Goal: Task Accomplishment & Management: Manage account settings

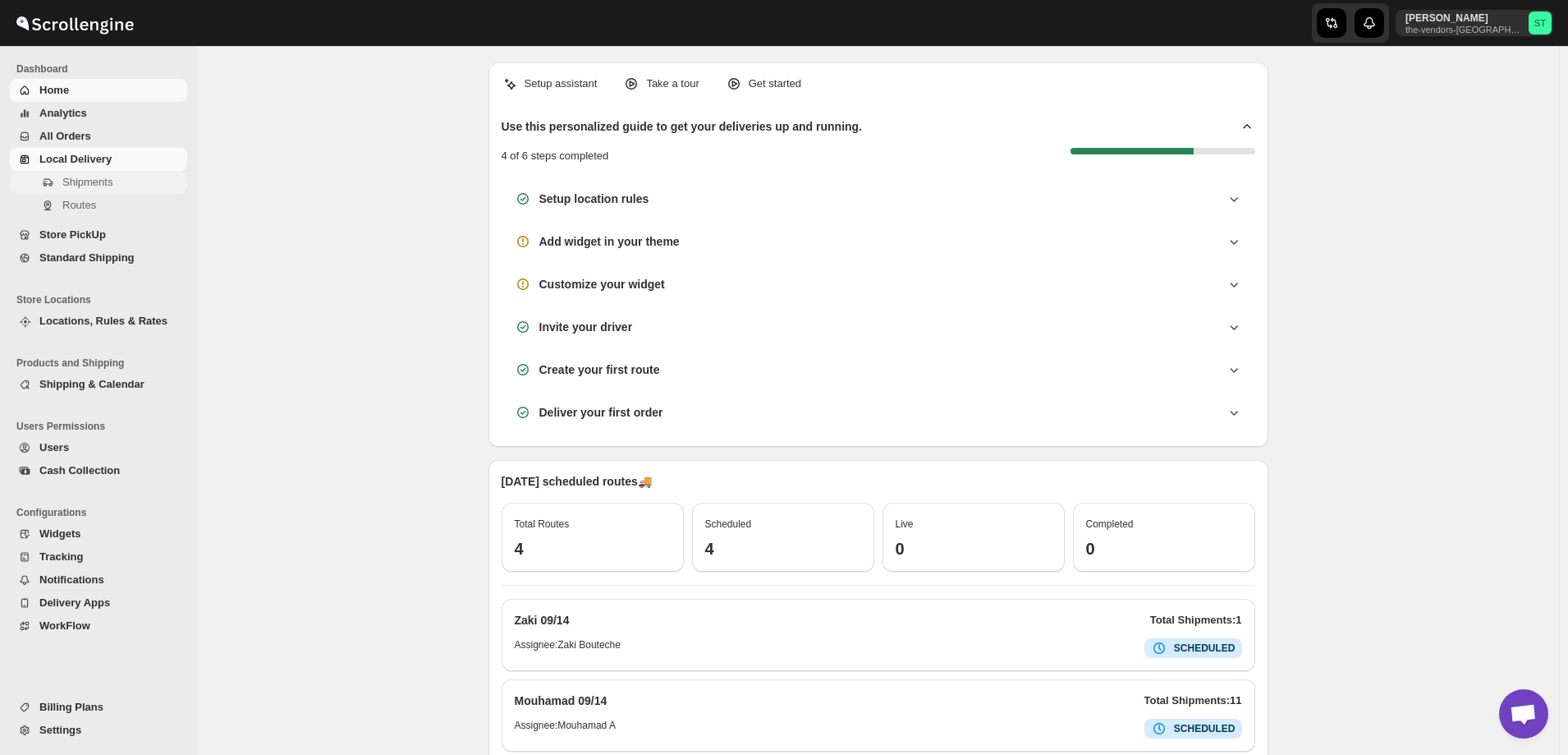
click at [87, 183] on span "Shipments" at bounding box center [88, 182] width 50 height 12
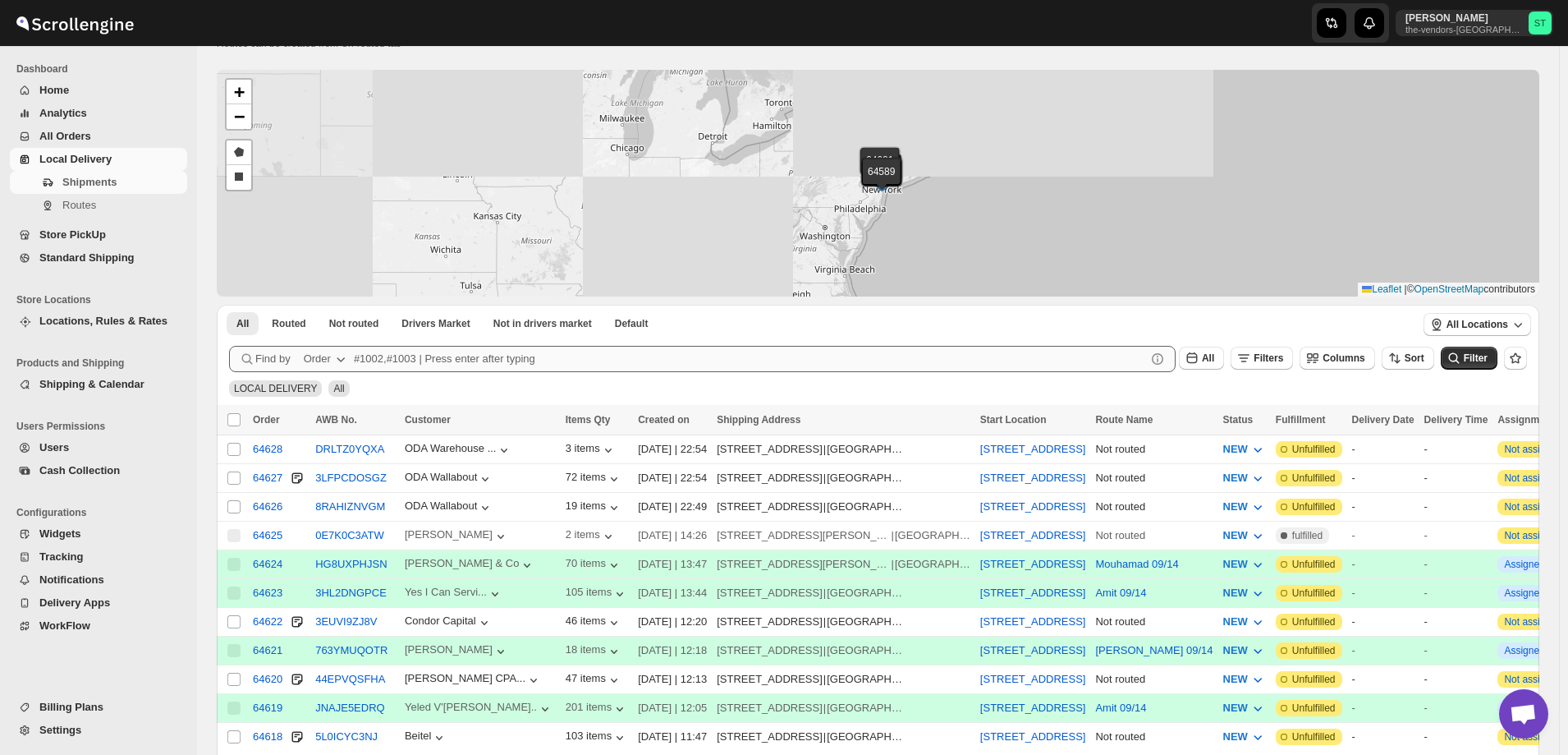
scroll to position [82, 0]
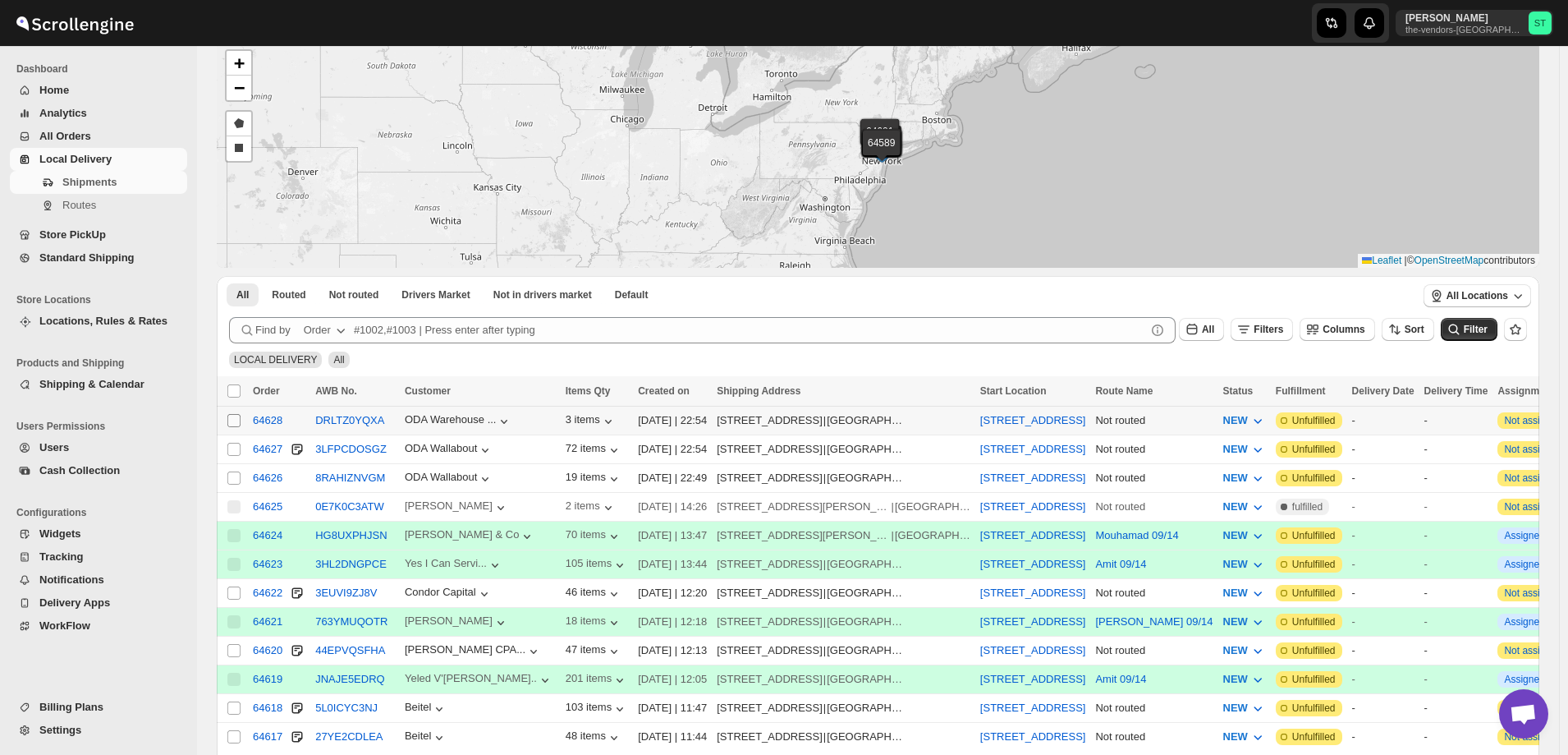
click at [237, 421] on input "Select shipment" at bounding box center [234, 421] width 13 height 13
checkbox input "true"
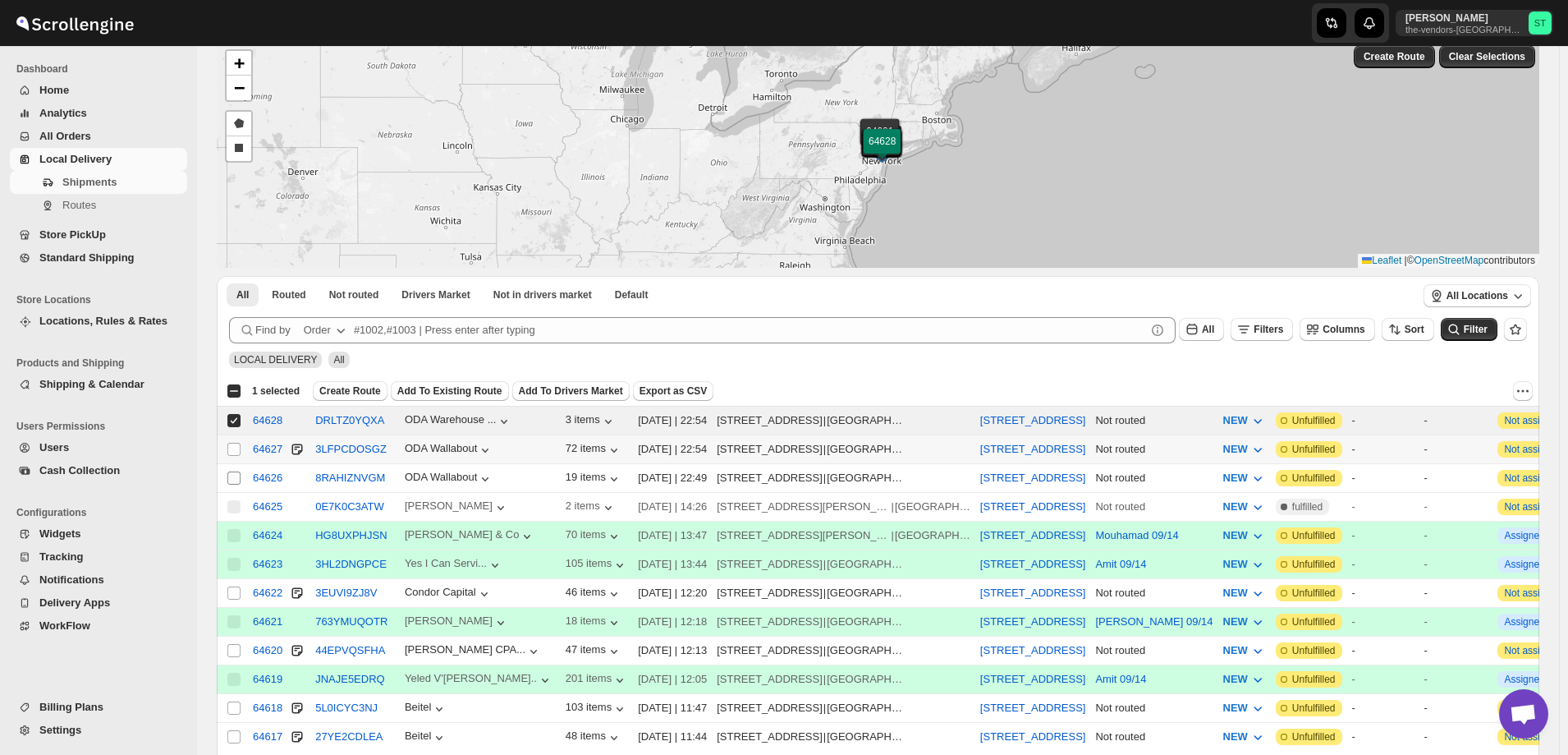
drag, startPoint x: 231, startPoint y: 448, endPoint x: 237, endPoint y: 476, distance: 28.6
click at [231, 448] on input "Select shipment" at bounding box center [234, 449] width 13 height 13
checkbox input "true"
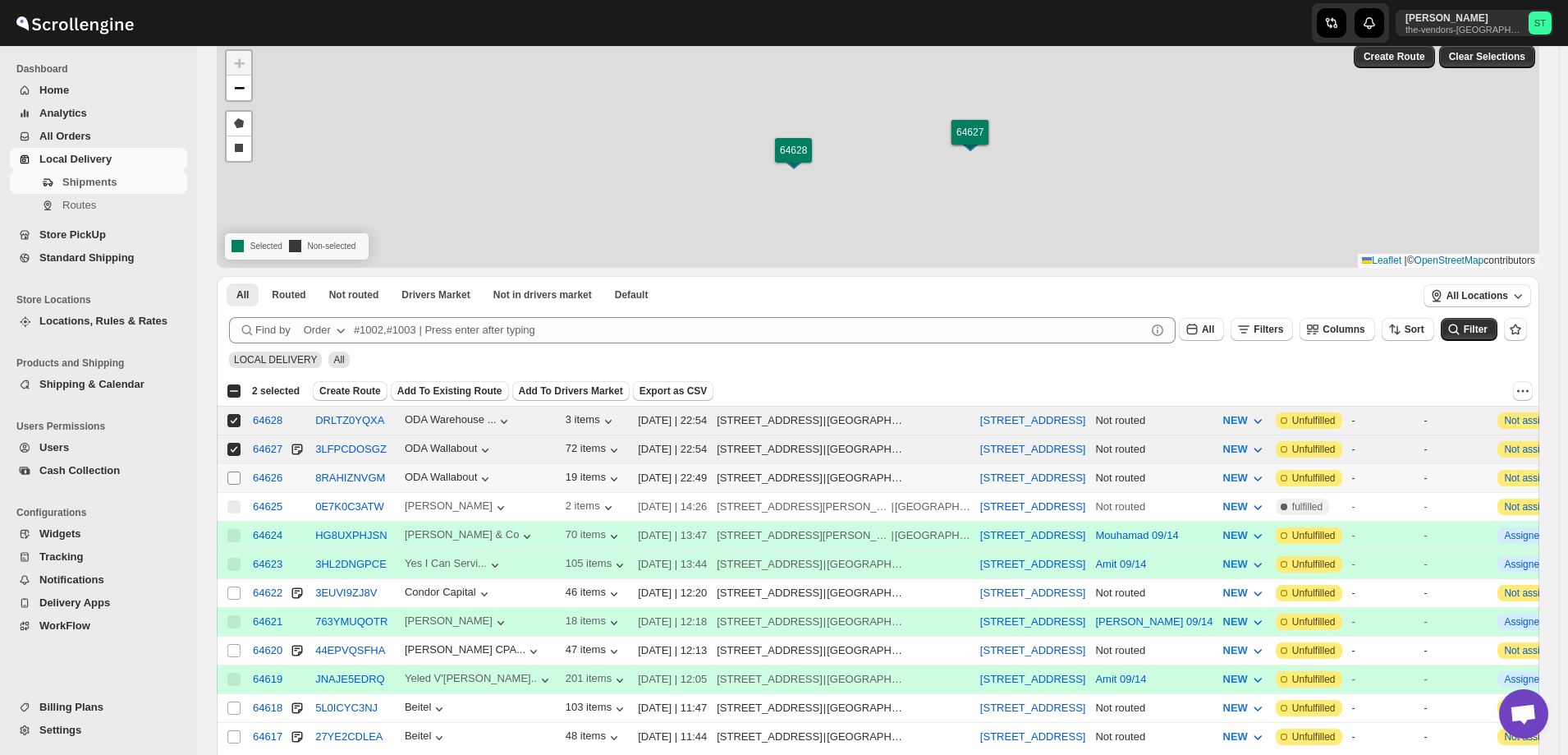
click at [231, 482] on input "Select shipment" at bounding box center [234, 478] width 13 height 13
checkbox input "true"
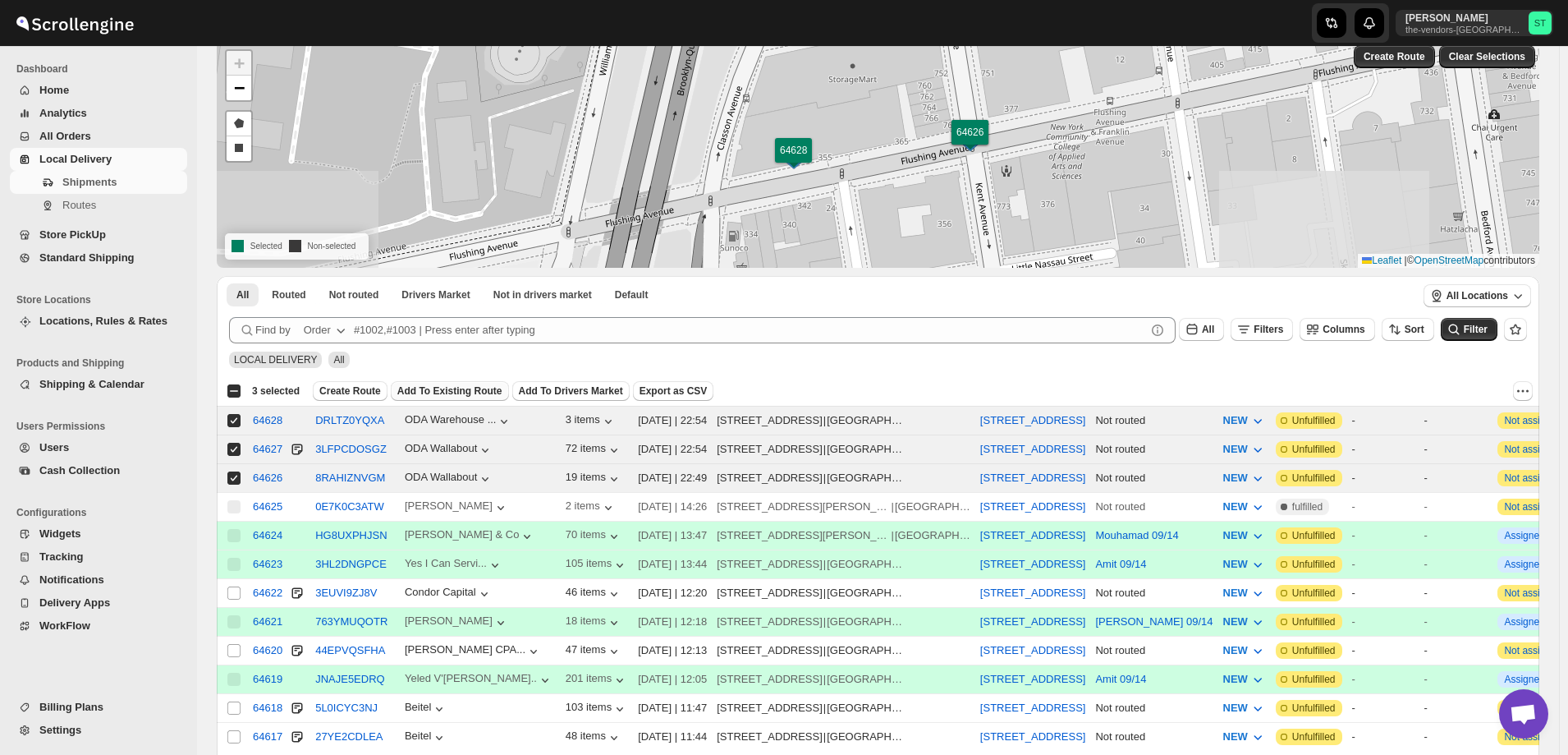
click at [447, 387] on span "Add To Existing Route" at bounding box center [450, 391] width 105 height 13
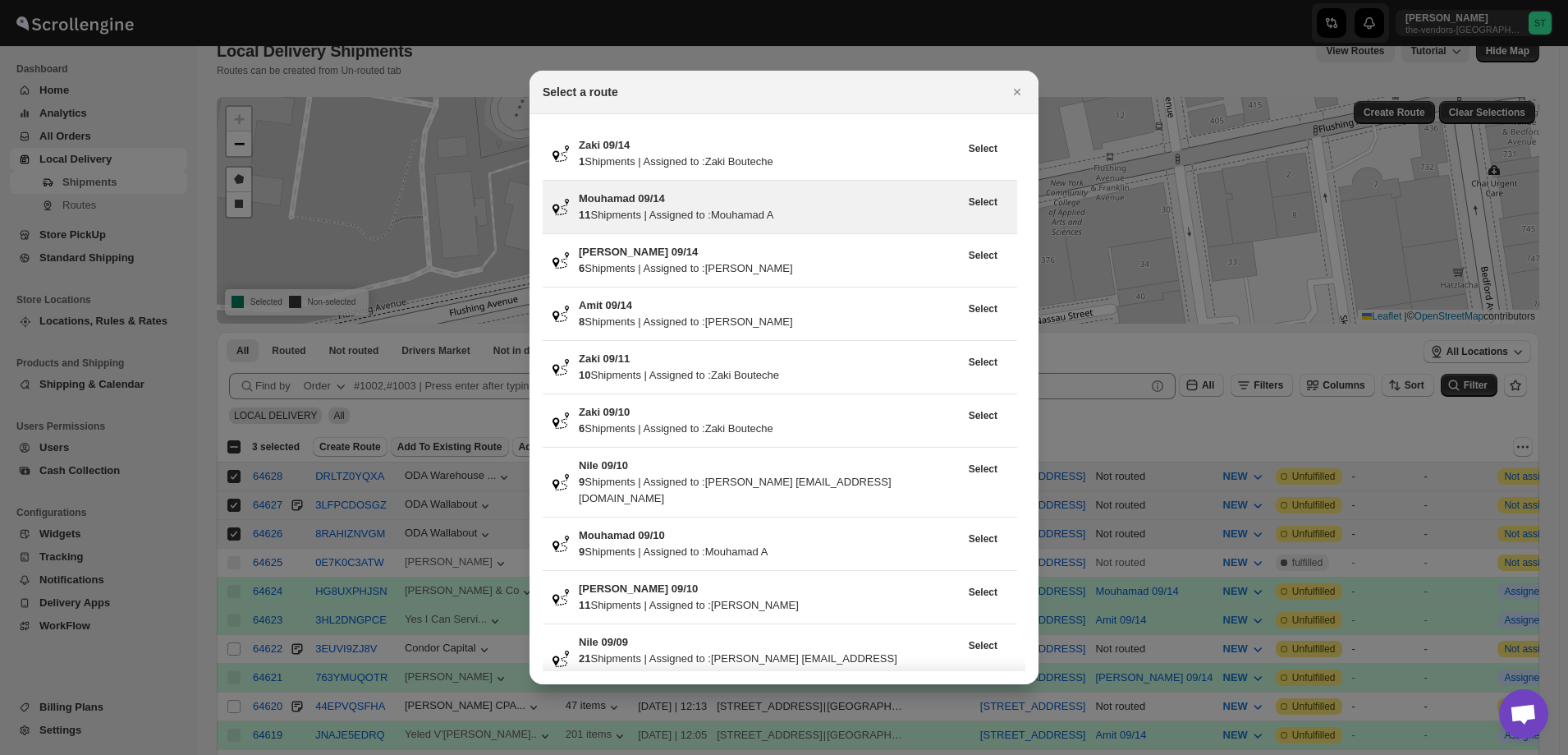
scroll to position [0, 0]
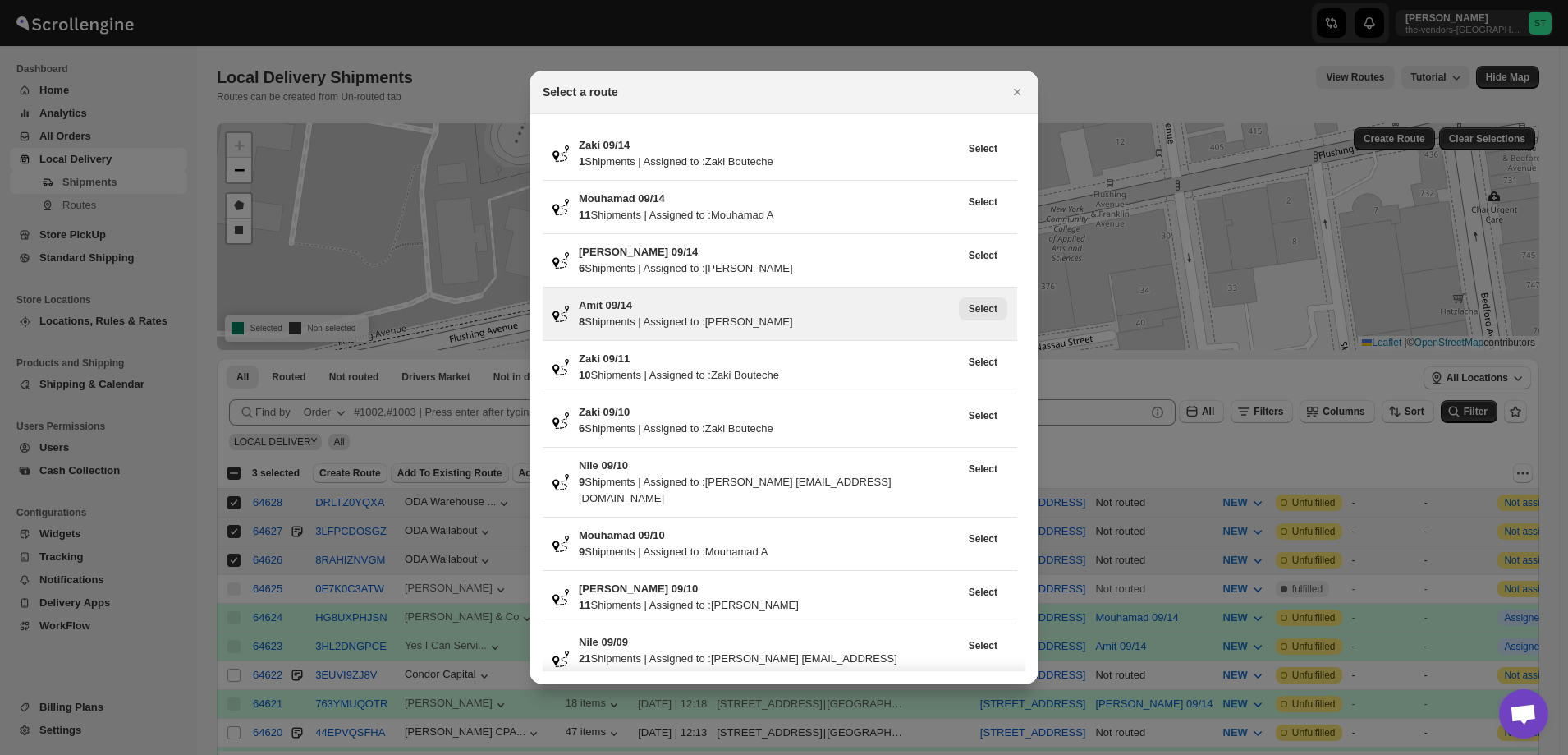
click at [987, 315] on span "Select" at bounding box center [983, 309] width 29 height 13
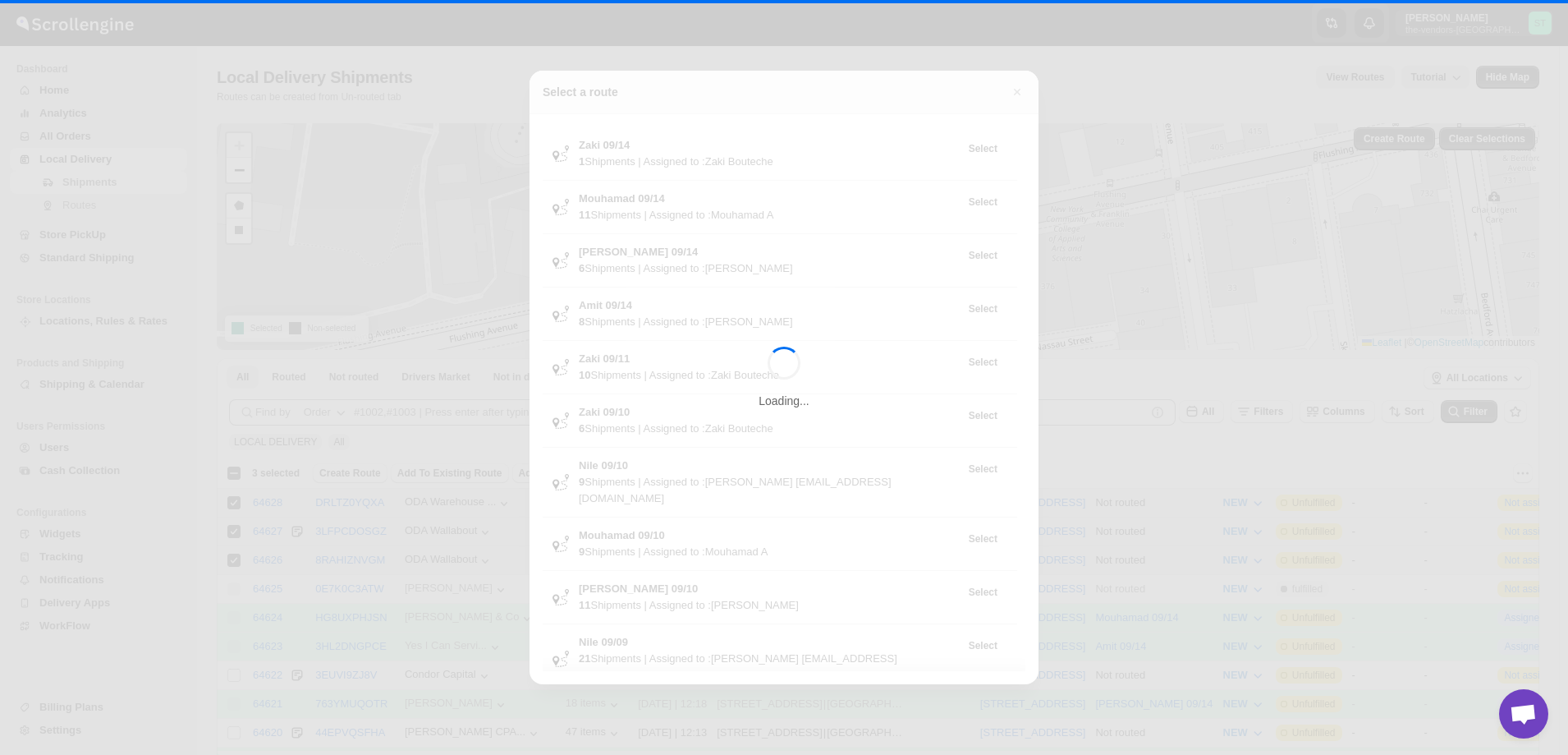
scroll to position [82, 0]
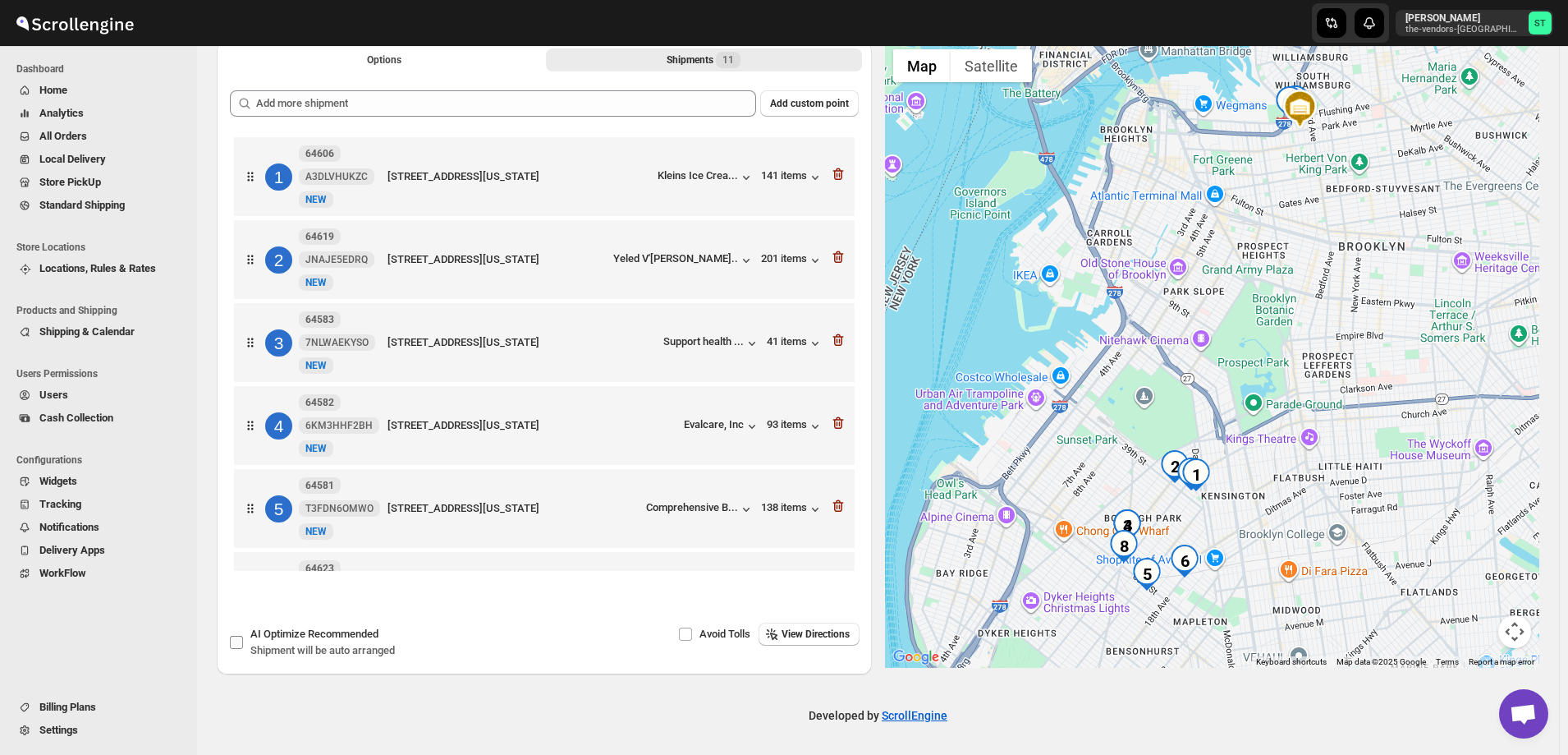
click at [236, 639] on input "AI Optimize Recommended Shipment will be auto arranged" at bounding box center [237, 643] width 13 height 13
checkbox input "true"
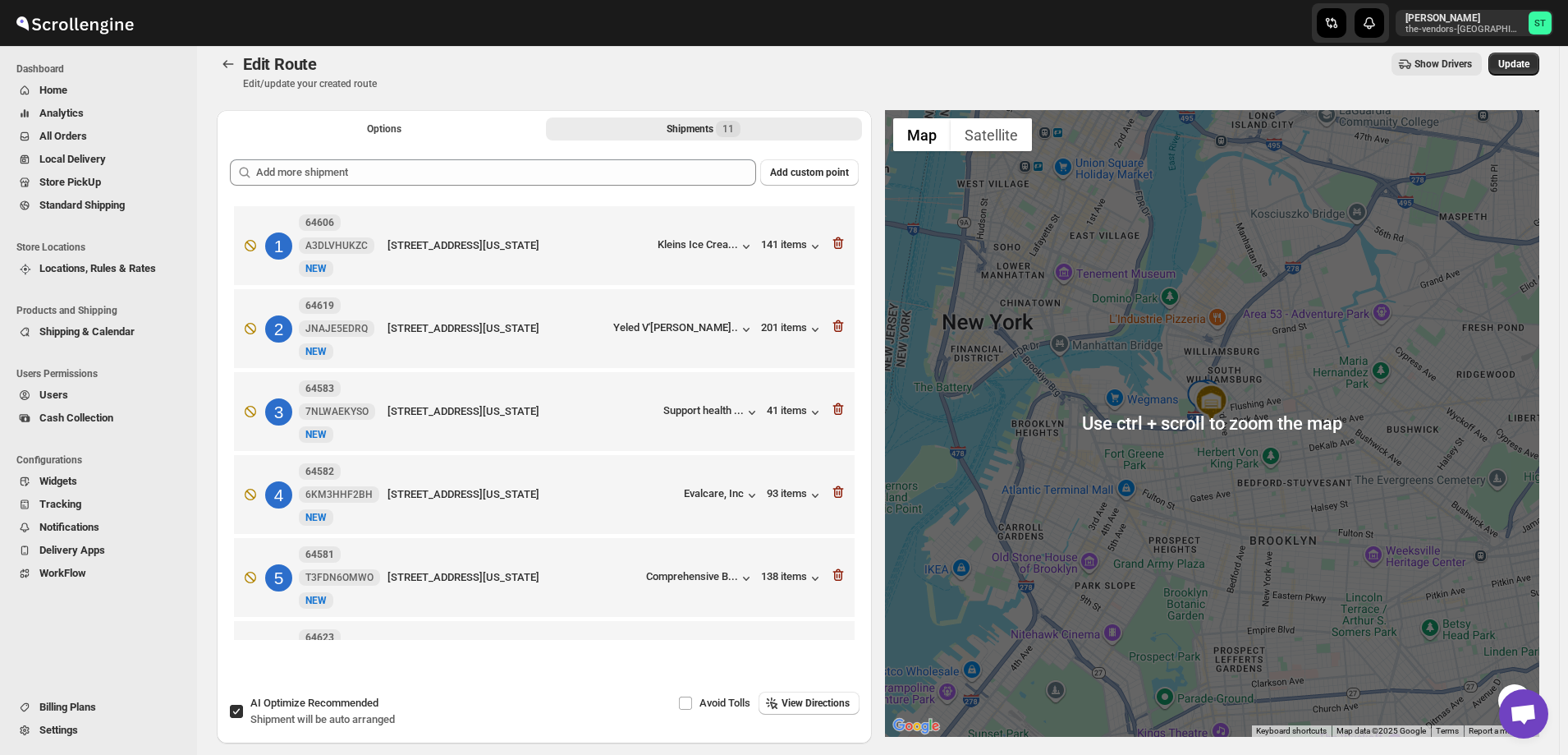
scroll to position [0, 0]
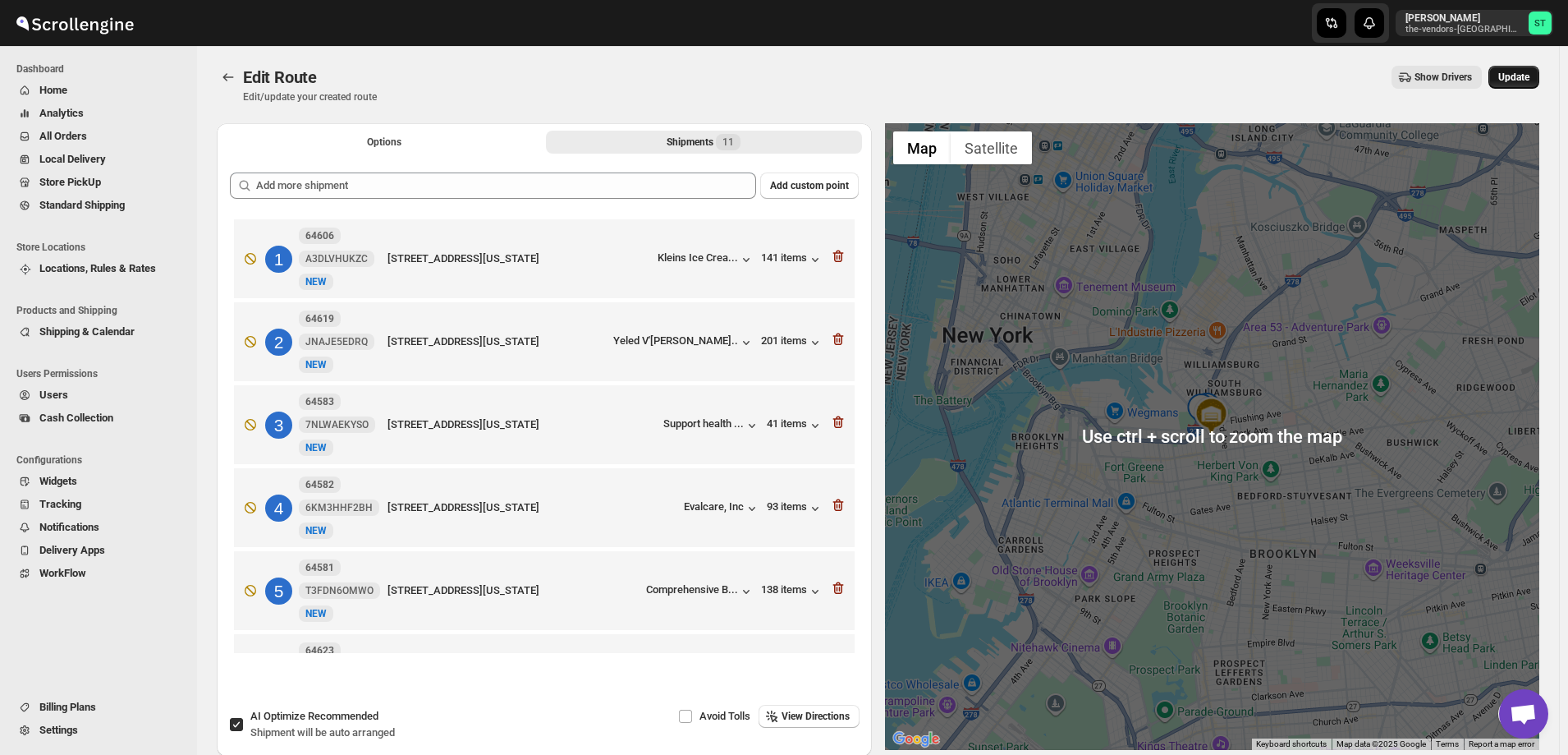
click at [1520, 81] on span "Update" at bounding box center [1514, 77] width 31 height 13
